Goal: Transaction & Acquisition: Obtain resource

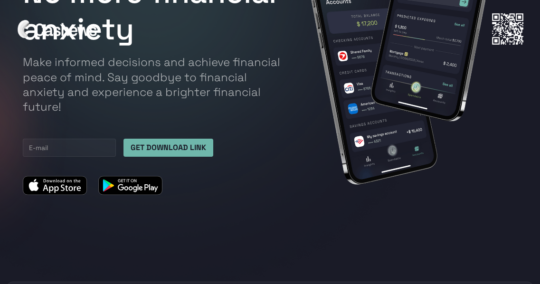
scroll to position [185, 0]
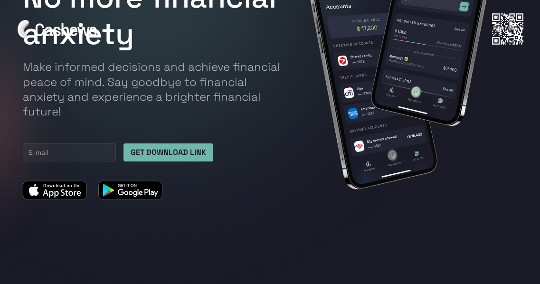
click at [149, 154] on input "GET DOWNLOAD LINK" at bounding box center [169, 152] width 90 height 18
type input "[EMAIL_ADDRESS][DOMAIN_NAME]"
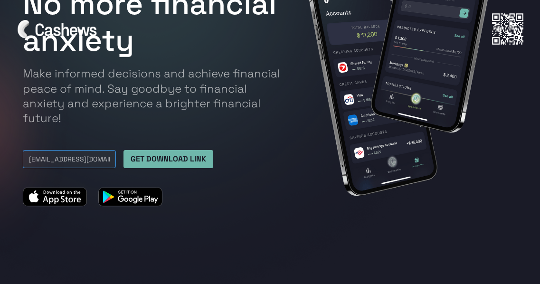
scroll to position [181, 0]
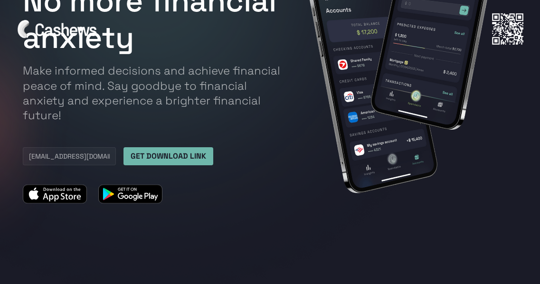
click at [176, 155] on input "GET DOWNLOAD LINK" at bounding box center [169, 156] width 90 height 18
type input "Please wait..."
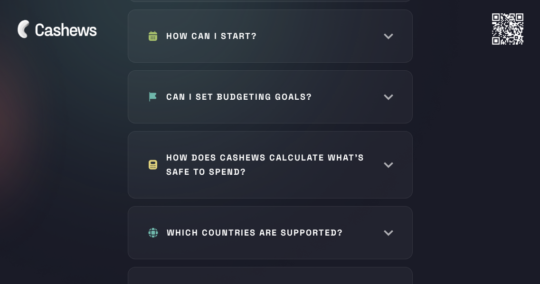
scroll to position [4591, 0]
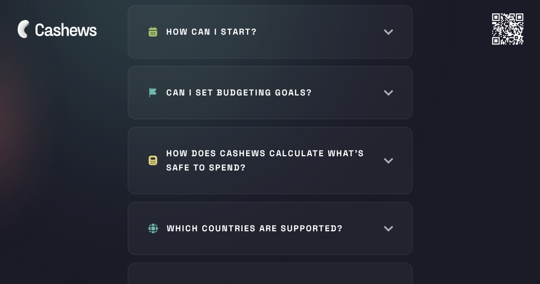
click at [391, 40] on div at bounding box center [270, 29] width 508 height 32
click at [388, 43] on div at bounding box center [270, 29] width 508 height 32
click at [251, 41] on div at bounding box center [270, 29] width 508 height 32
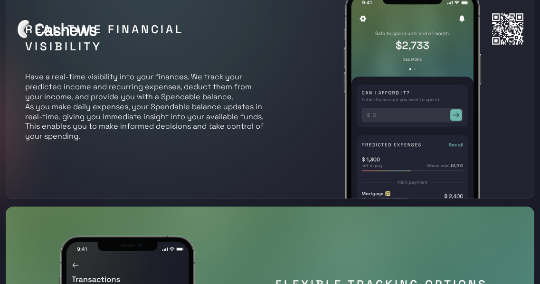
scroll to position [392, 0]
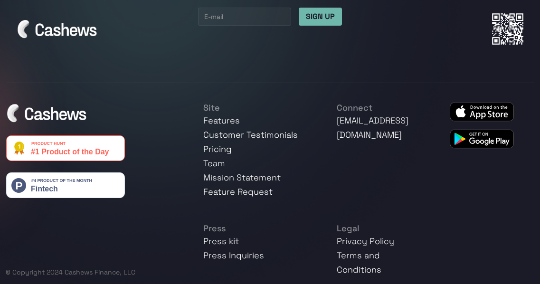
scroll to position [5099, 0]
